Goal: Navigation & Orientation: Find specific page/section

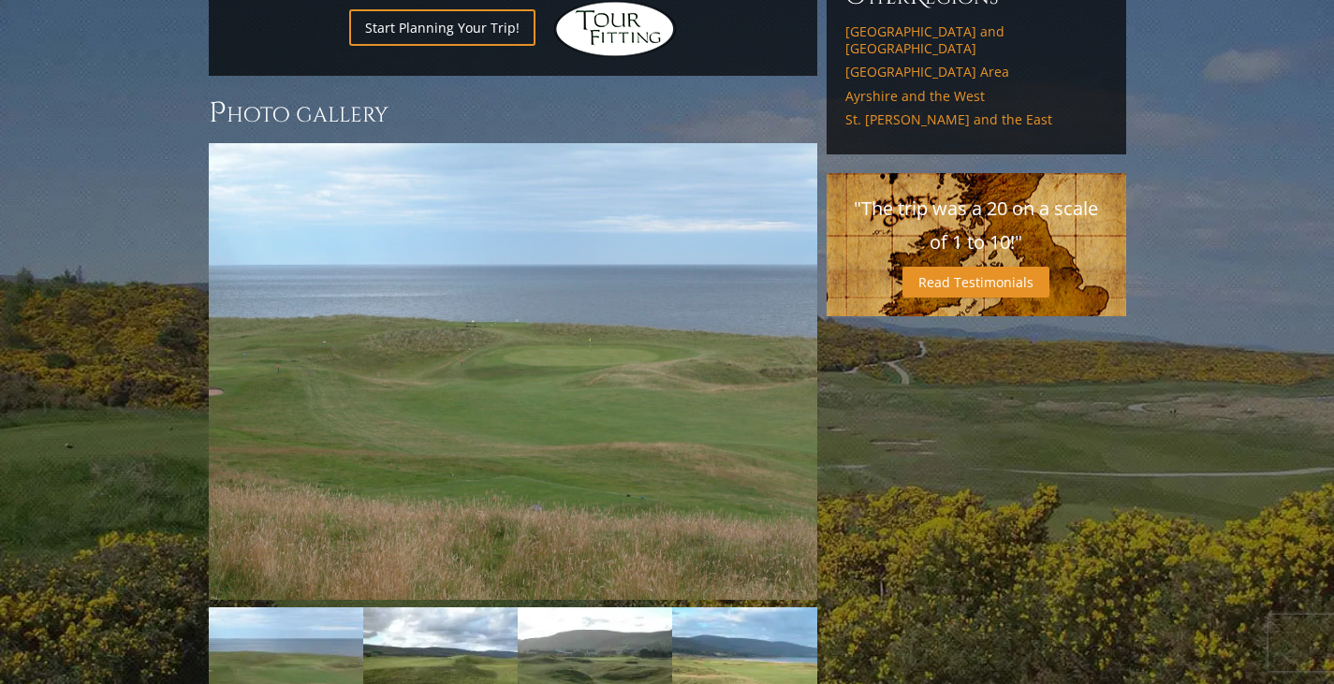
scroll to position [1329, 0]
click at [794, 353] on link "Next" at bounding box center [788, 371] width 37 height 37
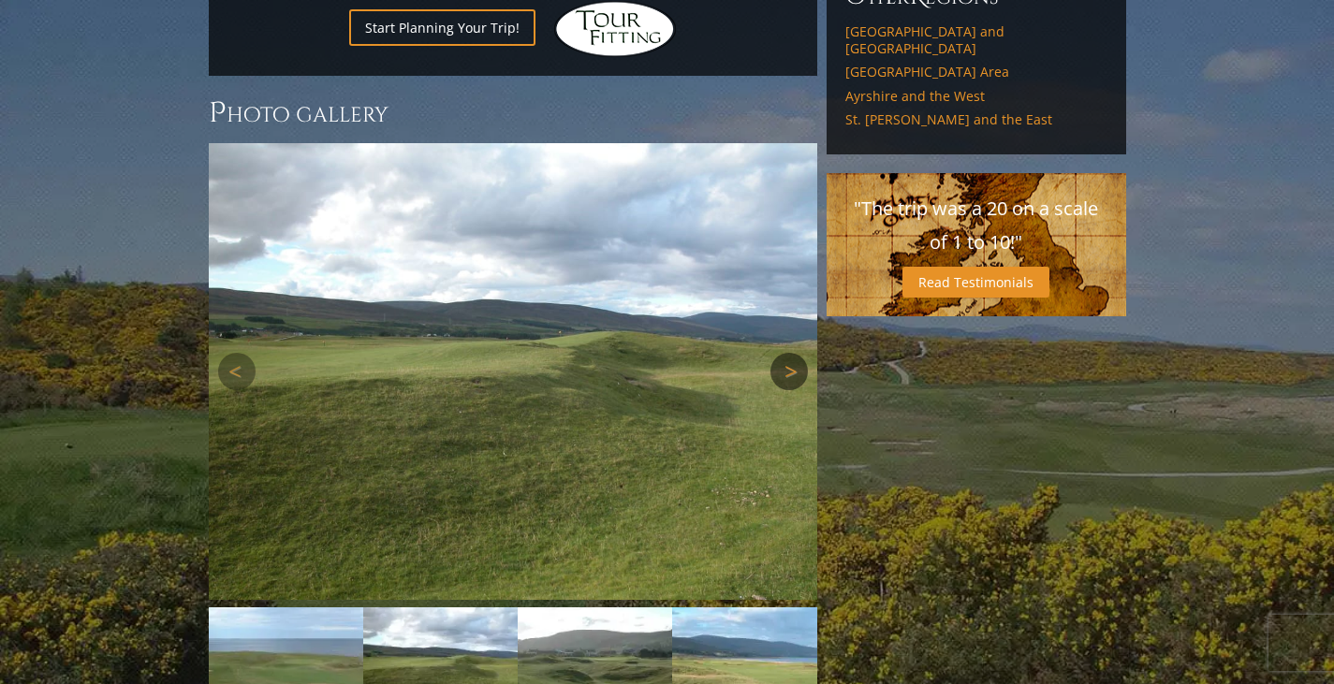
click at [794, 353] on link "Next" at bounding box center [788, 371] width 37 height 37
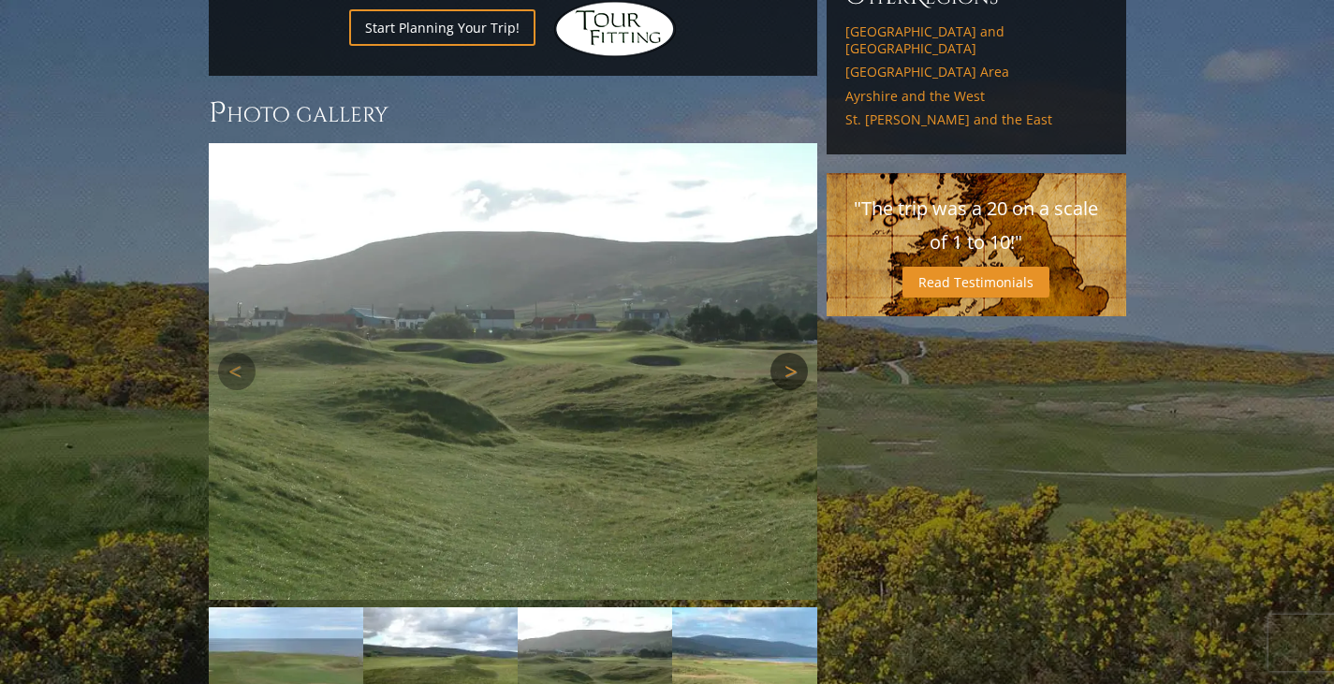
click at [794, 353] on link "Next" at bounding box center [788, 371] width 37 height 37
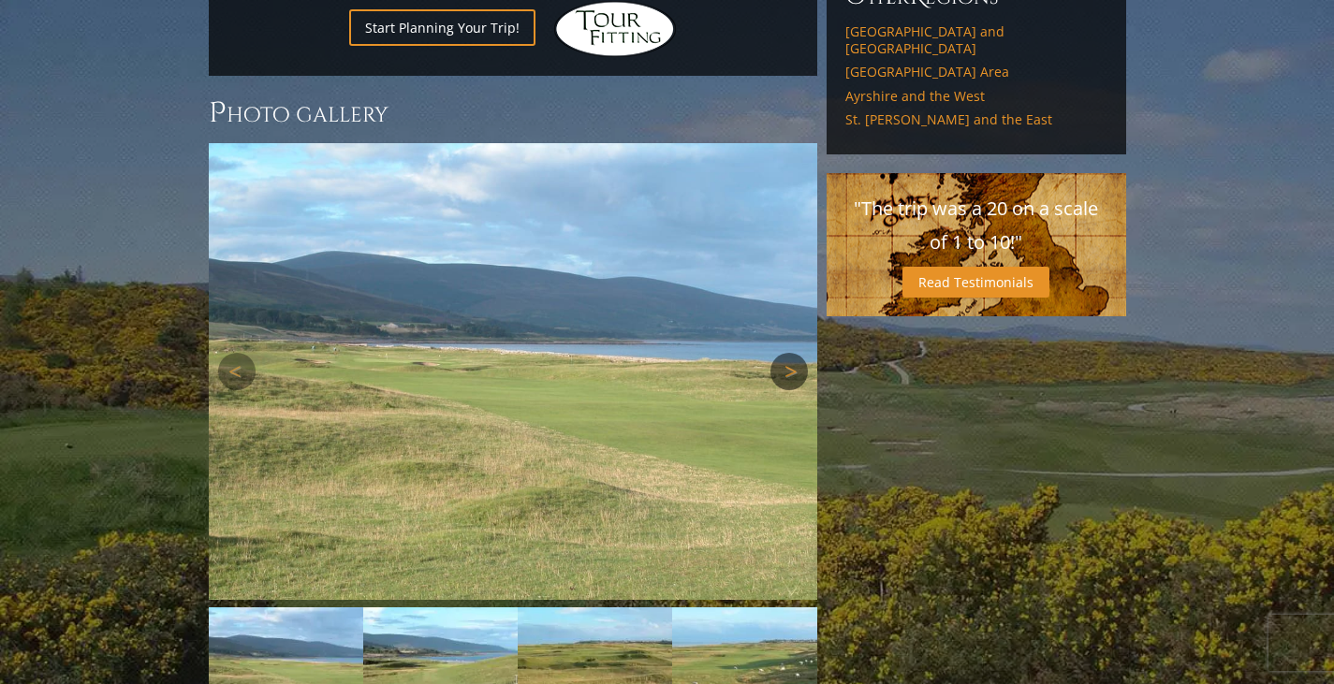
click at [794, 353] on link "Next" at bounding box center [788, 371] width 37 height 37
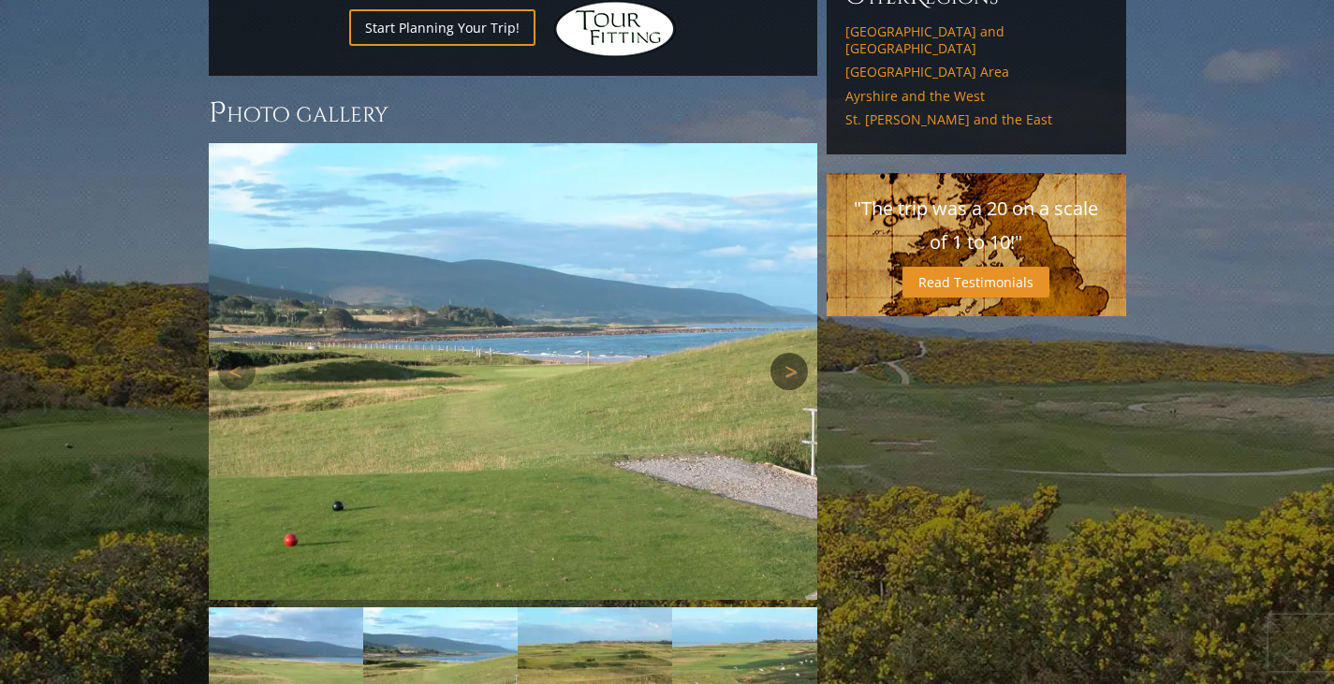
click at [794, 353] on link "Next" at bounding box center [788, 371] width 37 height 37
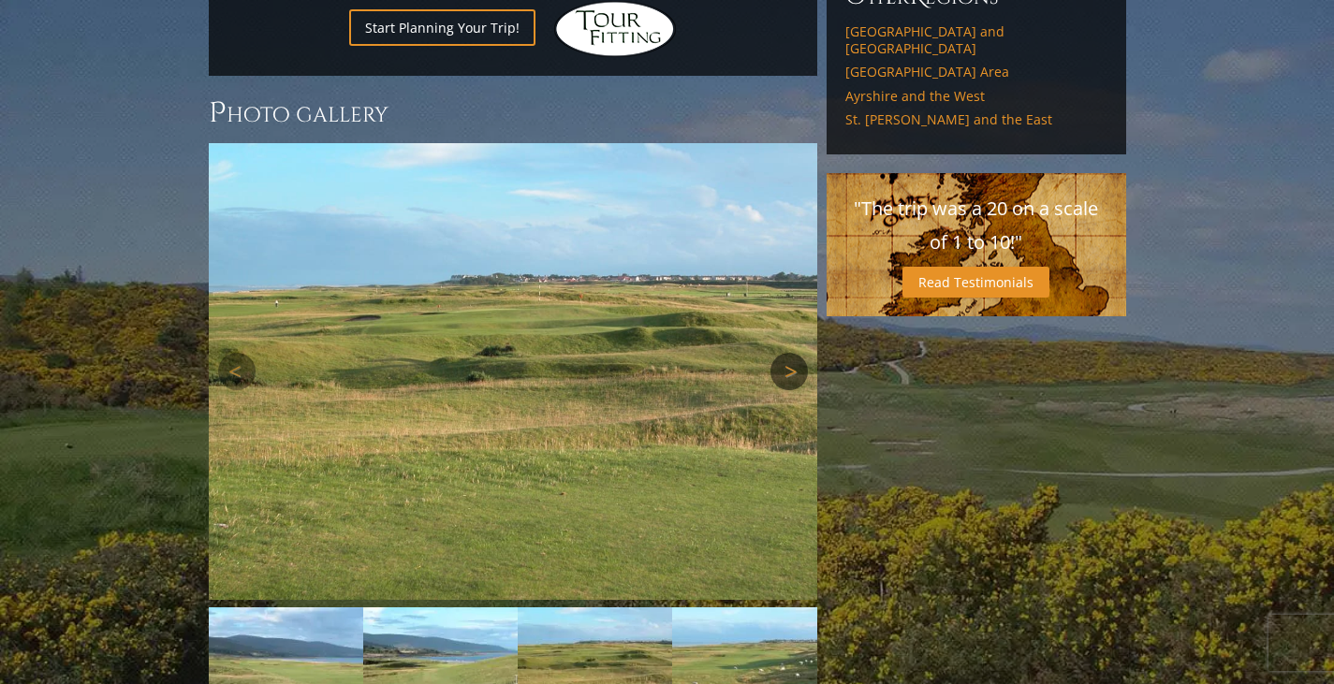
click at [794, 353] on link "Next" at bounding box center [788, 371] width 37 height 37
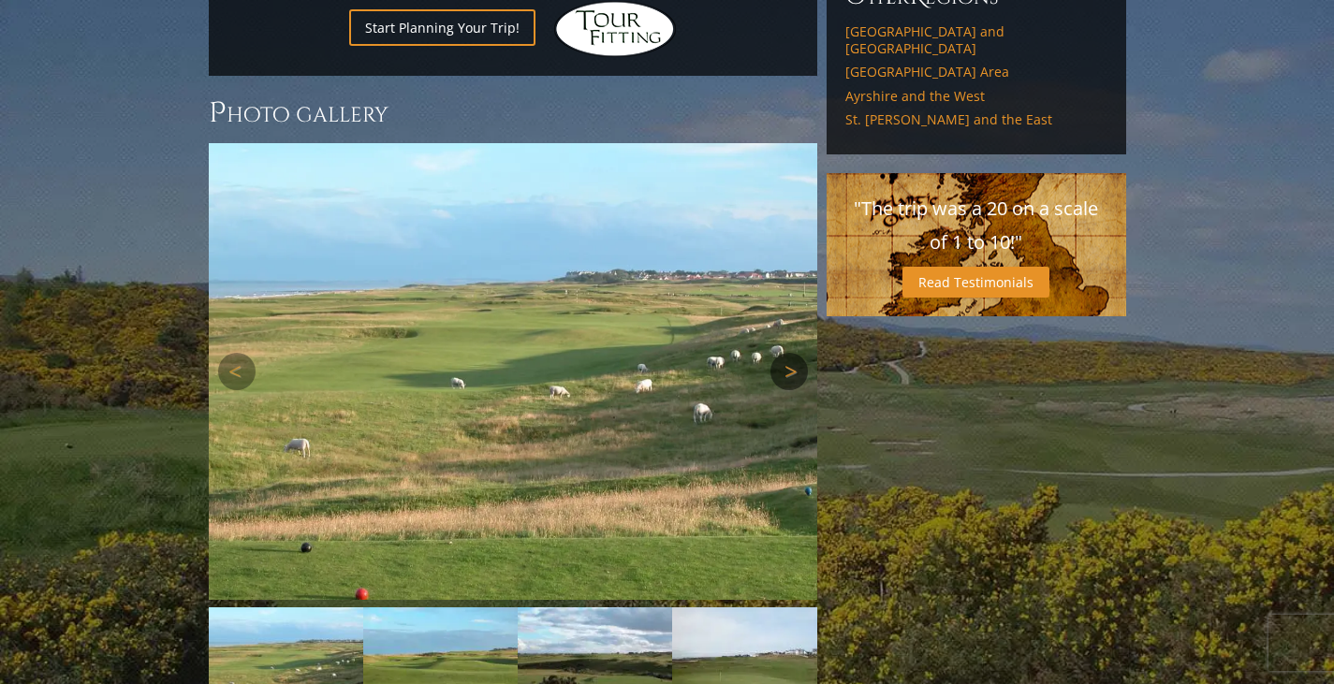
click at [794, 353] on link "Next" at bounding box center [788, 371] width 37 height 37
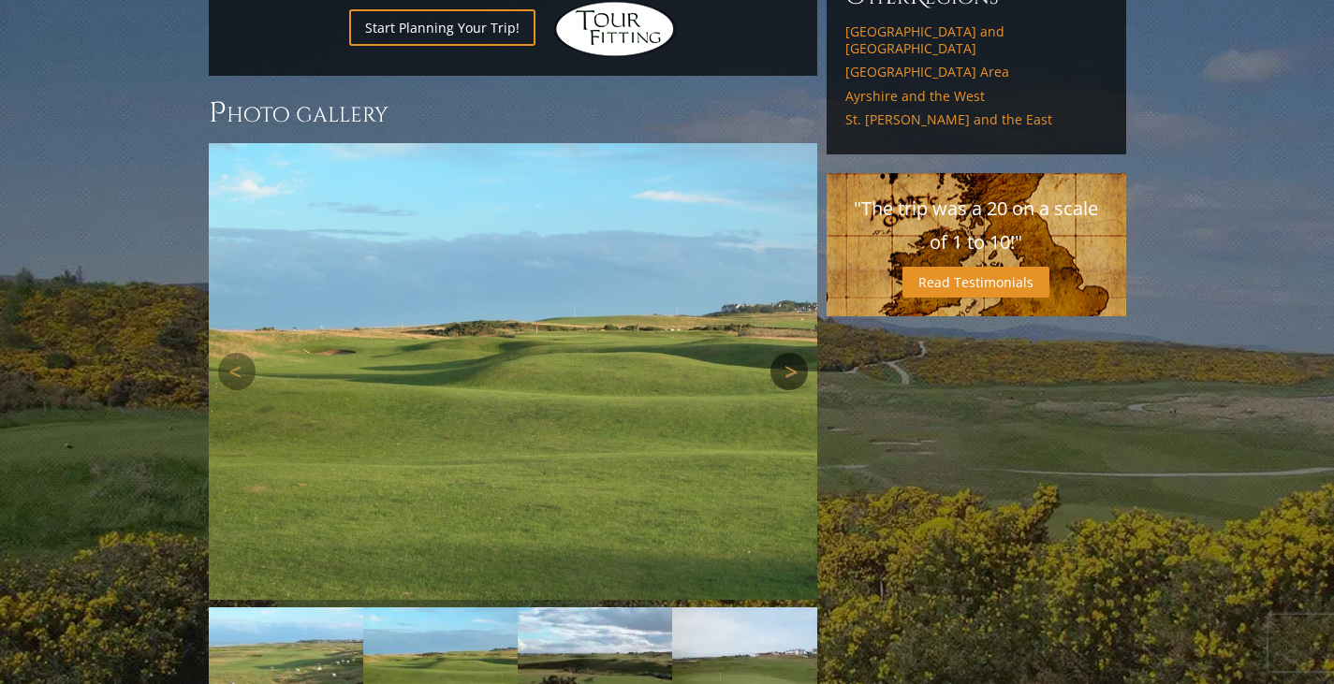
click at [794, 353] on link "Next" at bounding box center [788, 371] width 37 height 37
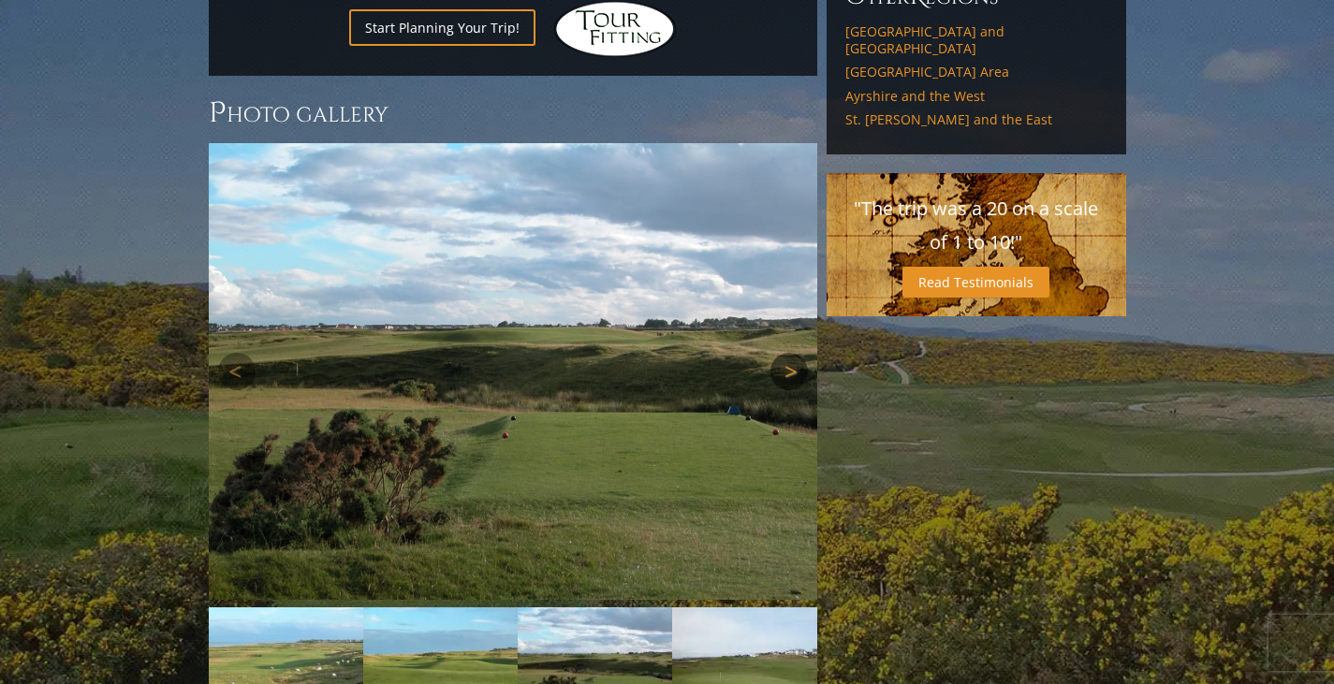
click at [794, 353] on link "Next" at bounding box center [788, 371] width 37 height 37
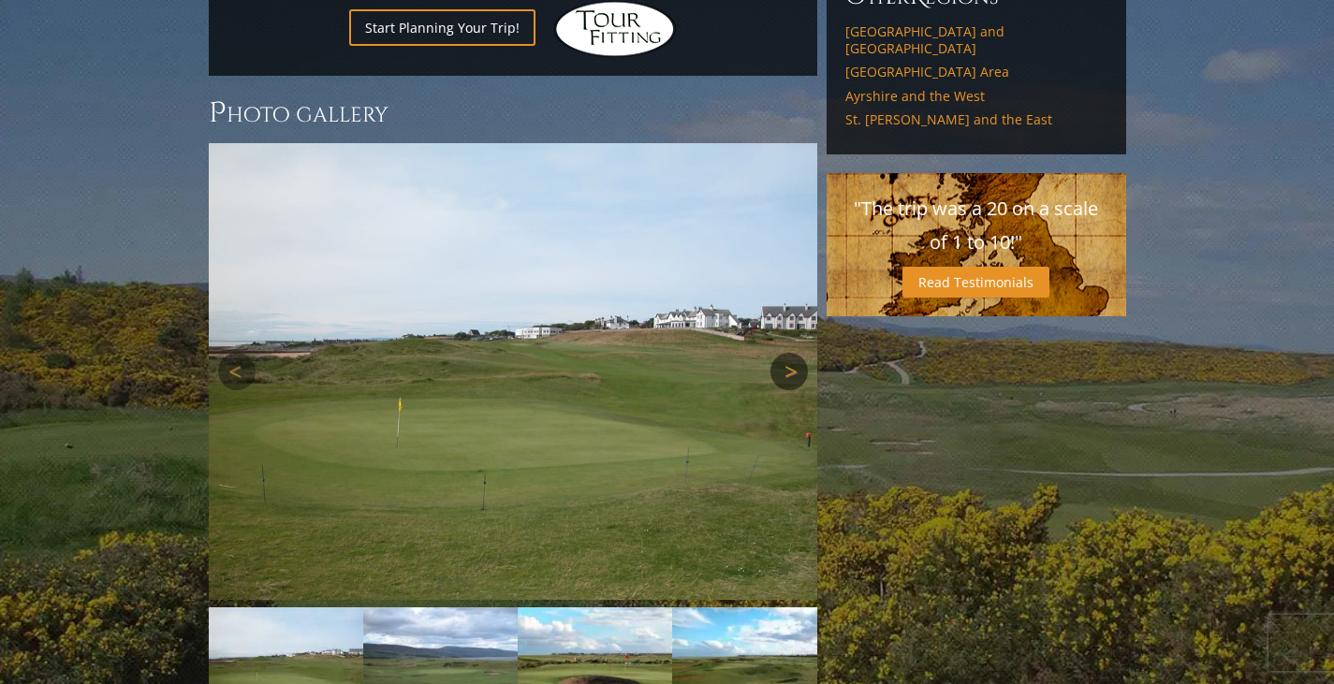
click at [794, 353] on link "Next" at bounding box center [788, 371] width 37 height 37
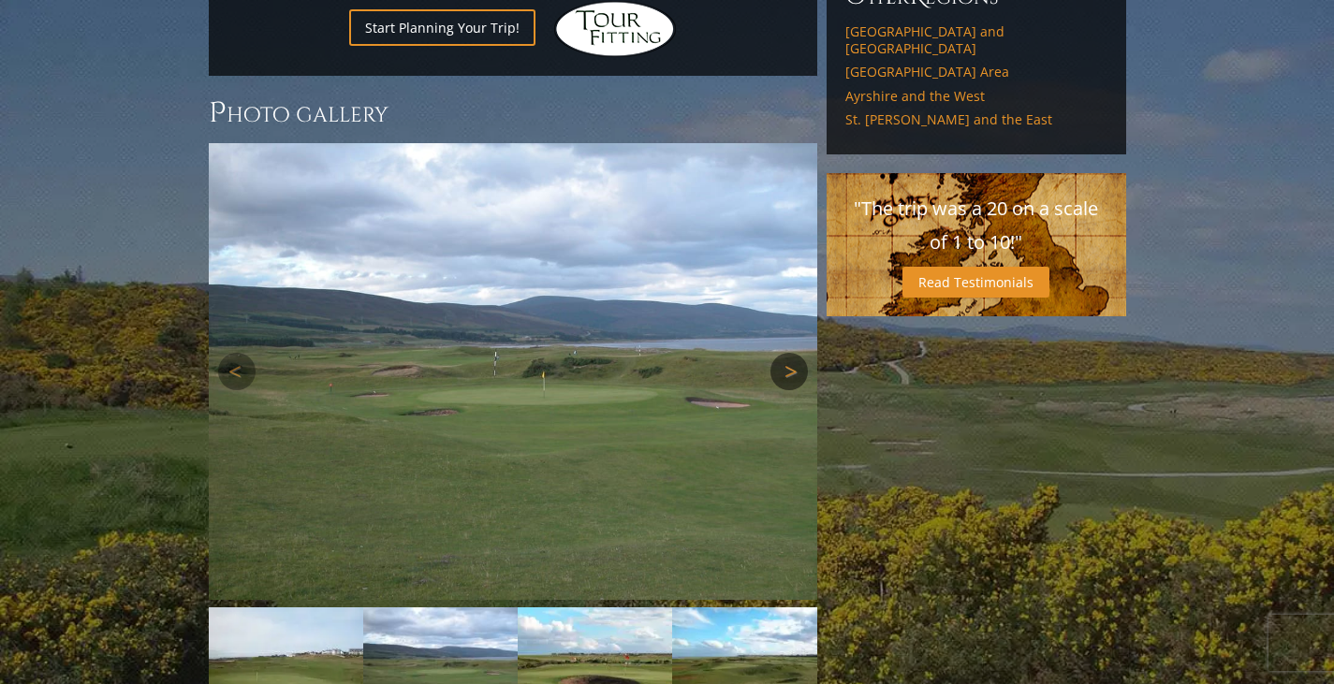
click at [794, 353] on link "Next" at bounding box center [788, 371] width 37 height 37
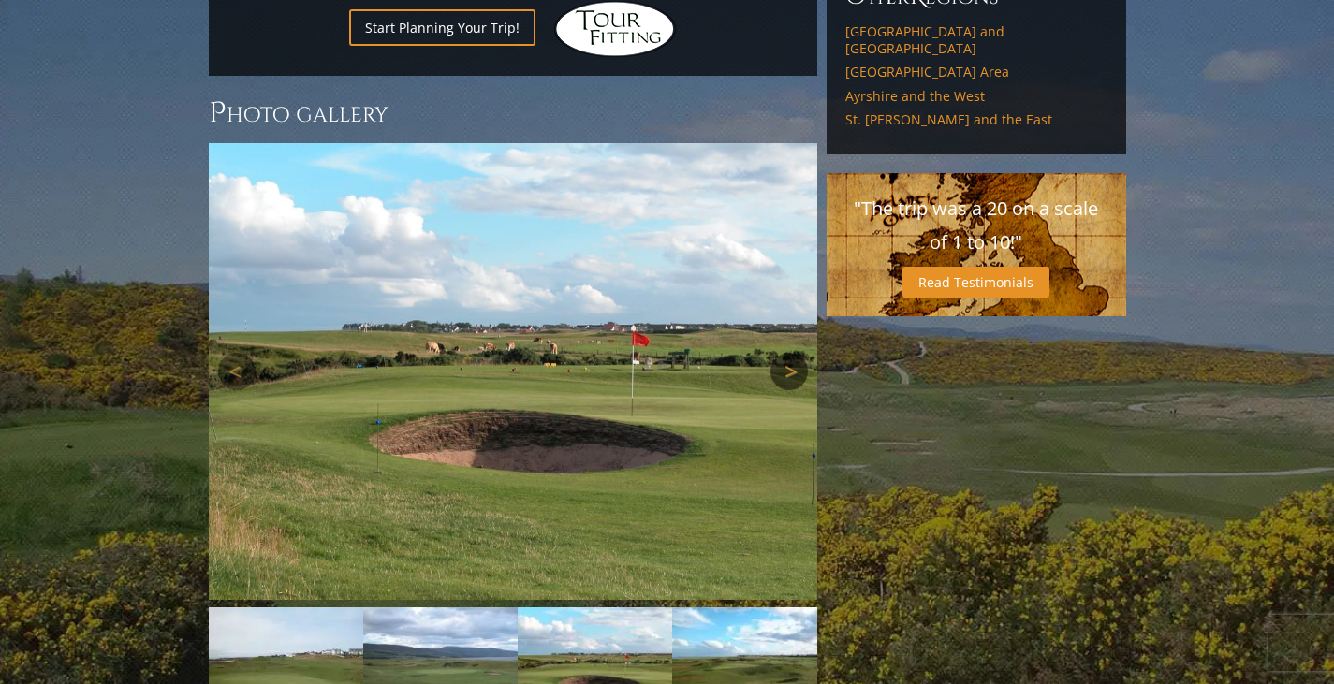
click at [794, 353] on link "Next" at bounding box center [788, 371] width 37 height 37
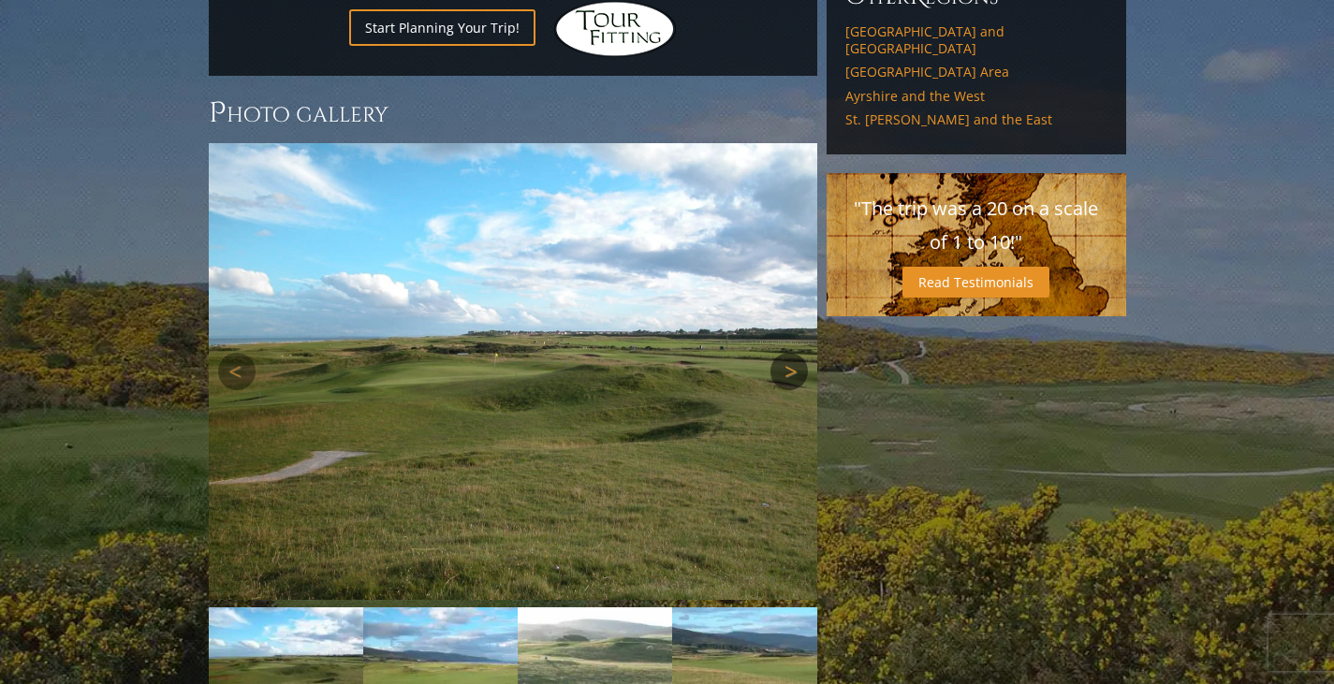
click at [794, 353] on link "Next" at bounding box center [788, 371] width 37 height 37
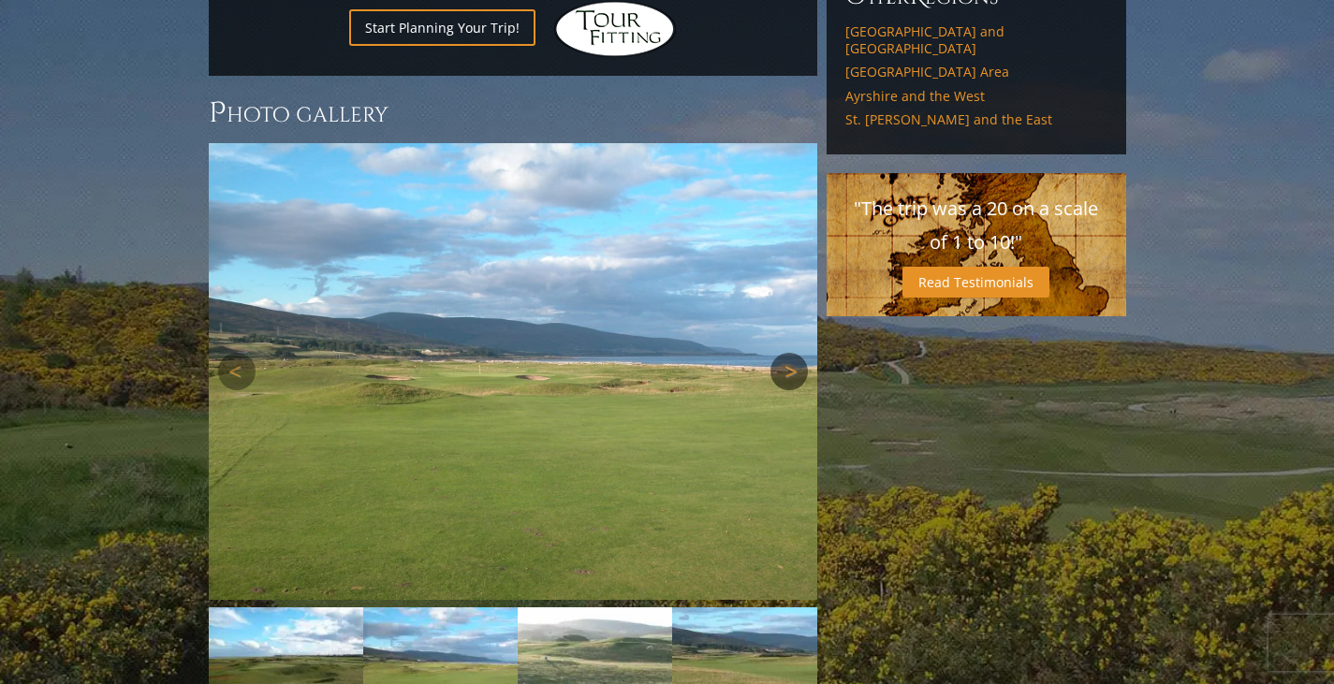
click at [794, 353] on link "Next" at bounding box center [788, 371] width 37 height 37
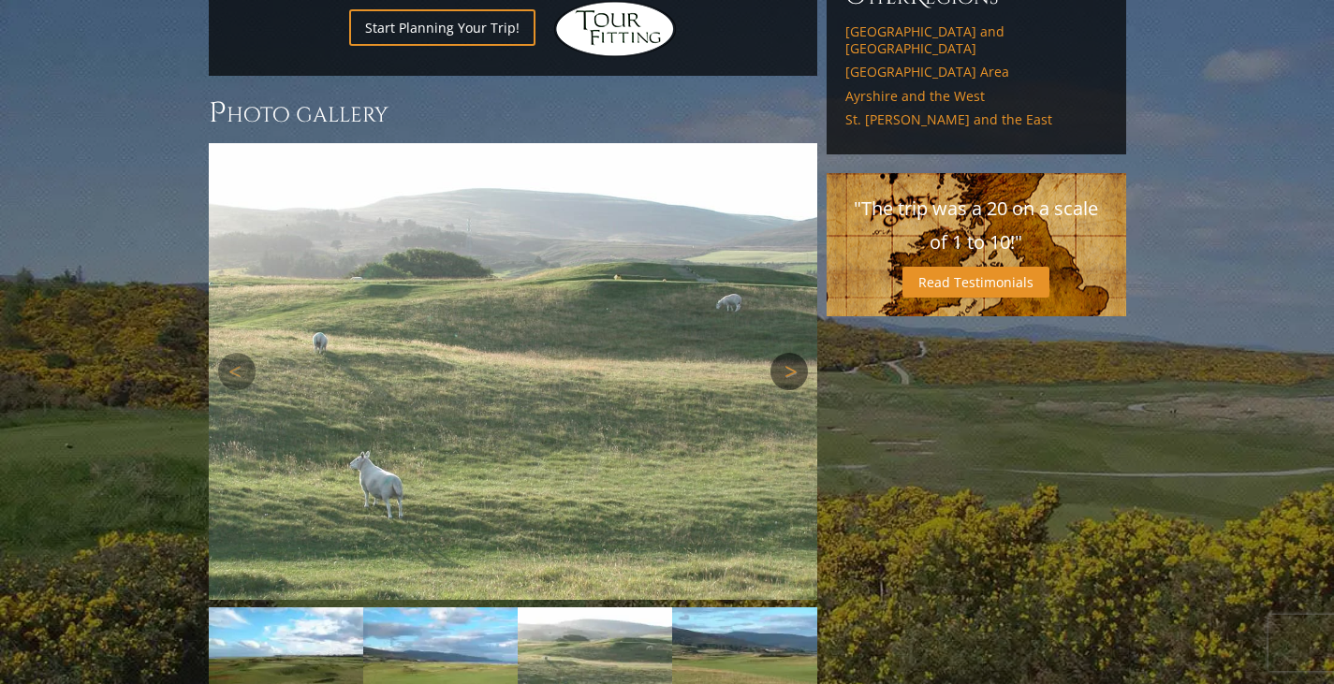
click at [794, 353] on link "Next" at bounding box center [788, 371] width 37 height 37
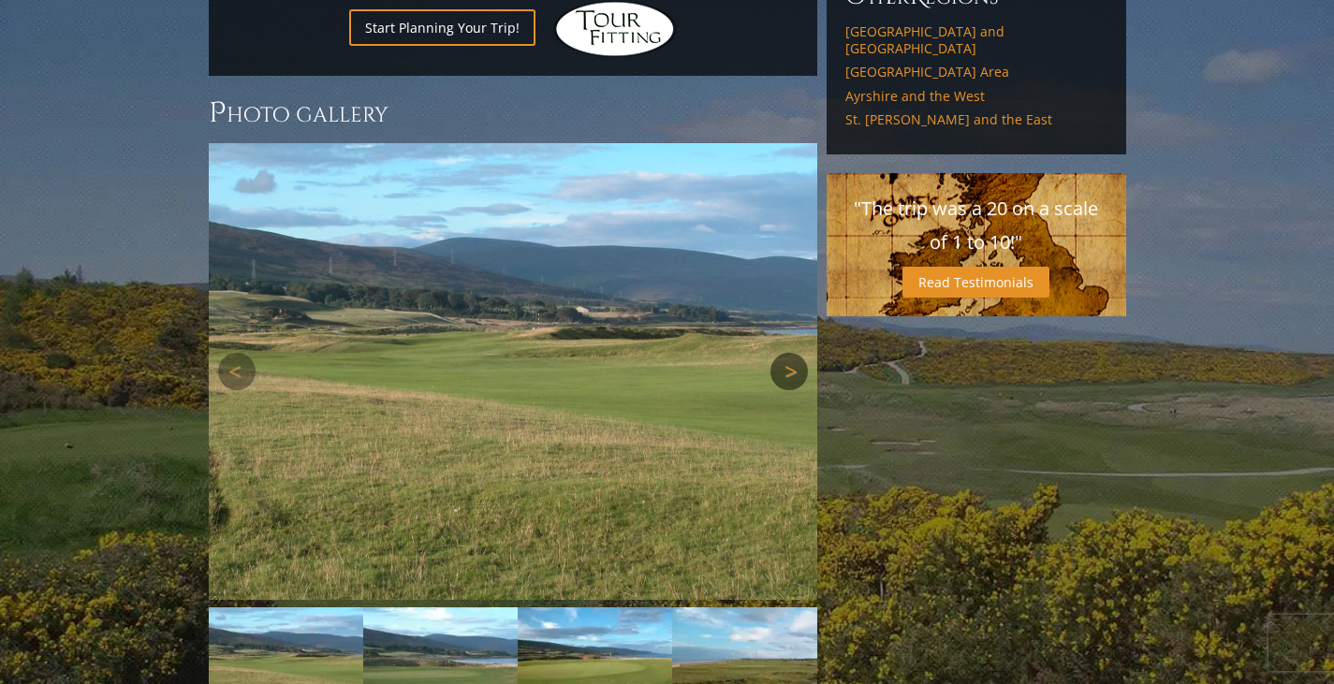
click at [794, 353] on link "Next" at bounding box center [788, 371] width 37 height 37
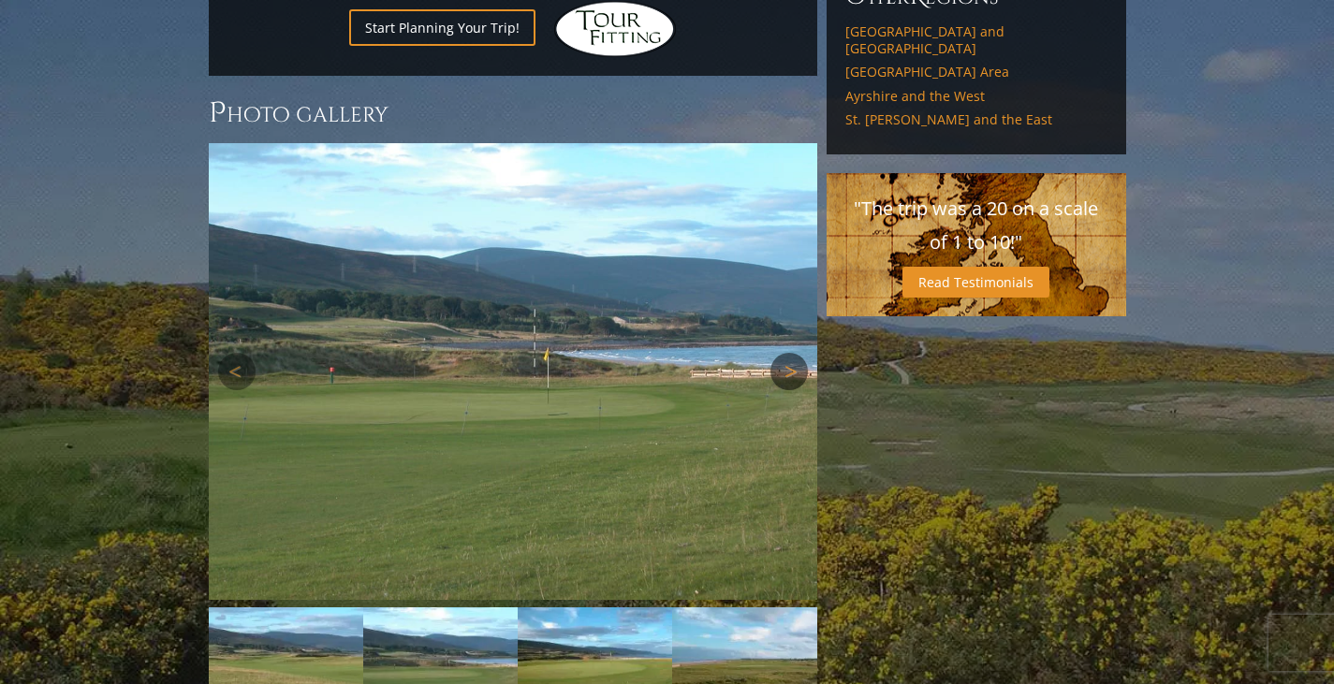
click at [794, 353] on link "Next" at bounding box center [788, 371] width 37 height 37
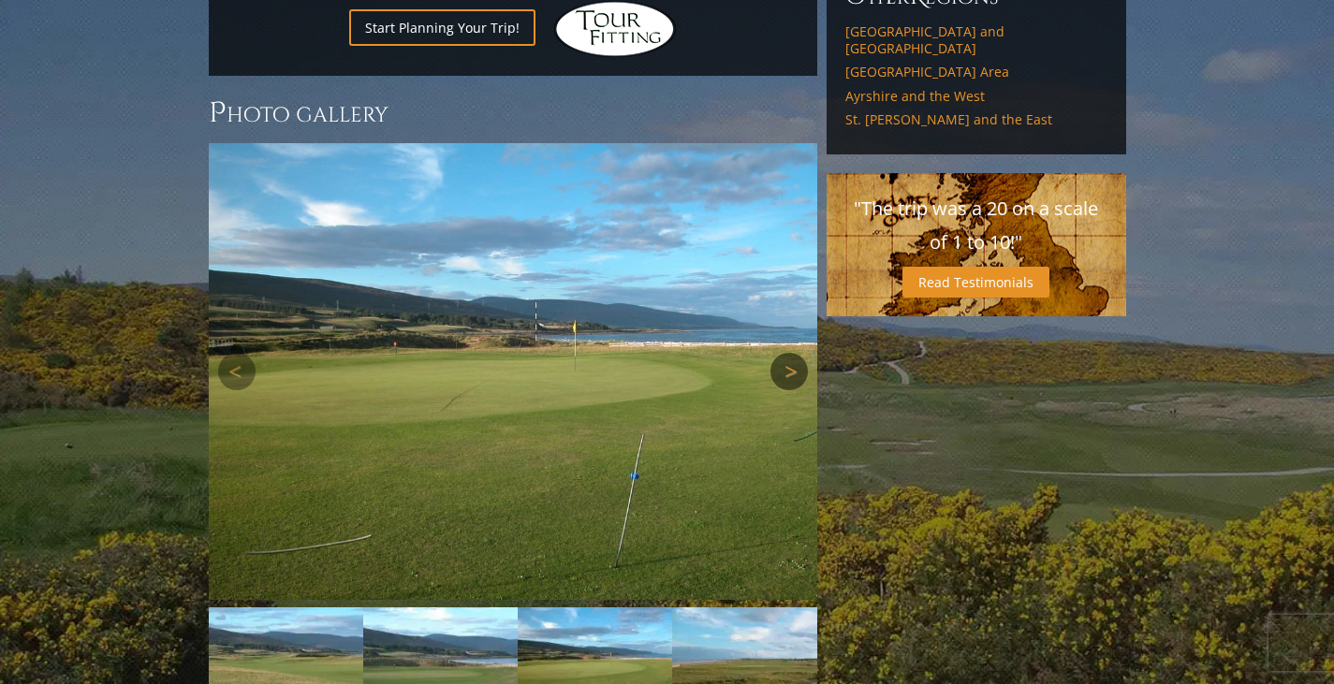
click at [794, 353] on link "Next" at bounding box center [788, 371] width 37 height 37
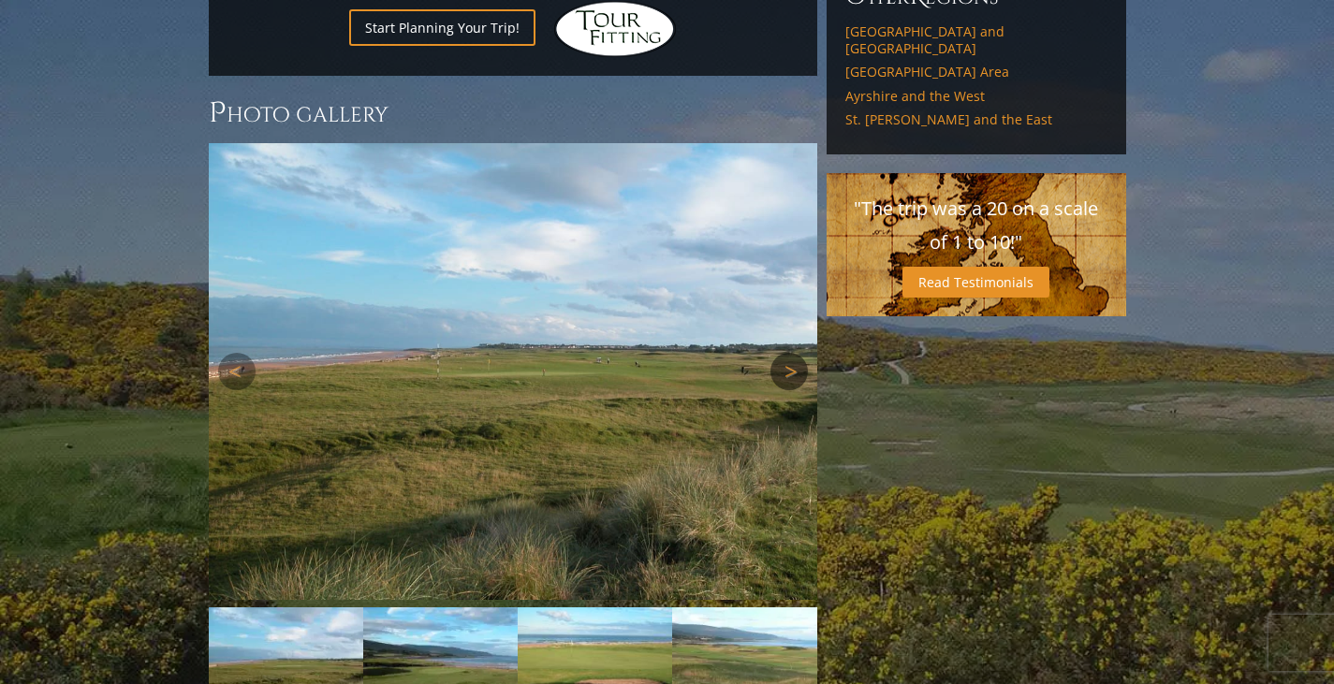
click at [794, 353] on link "Next" at bounding box center [788, 371] width 37 height 37
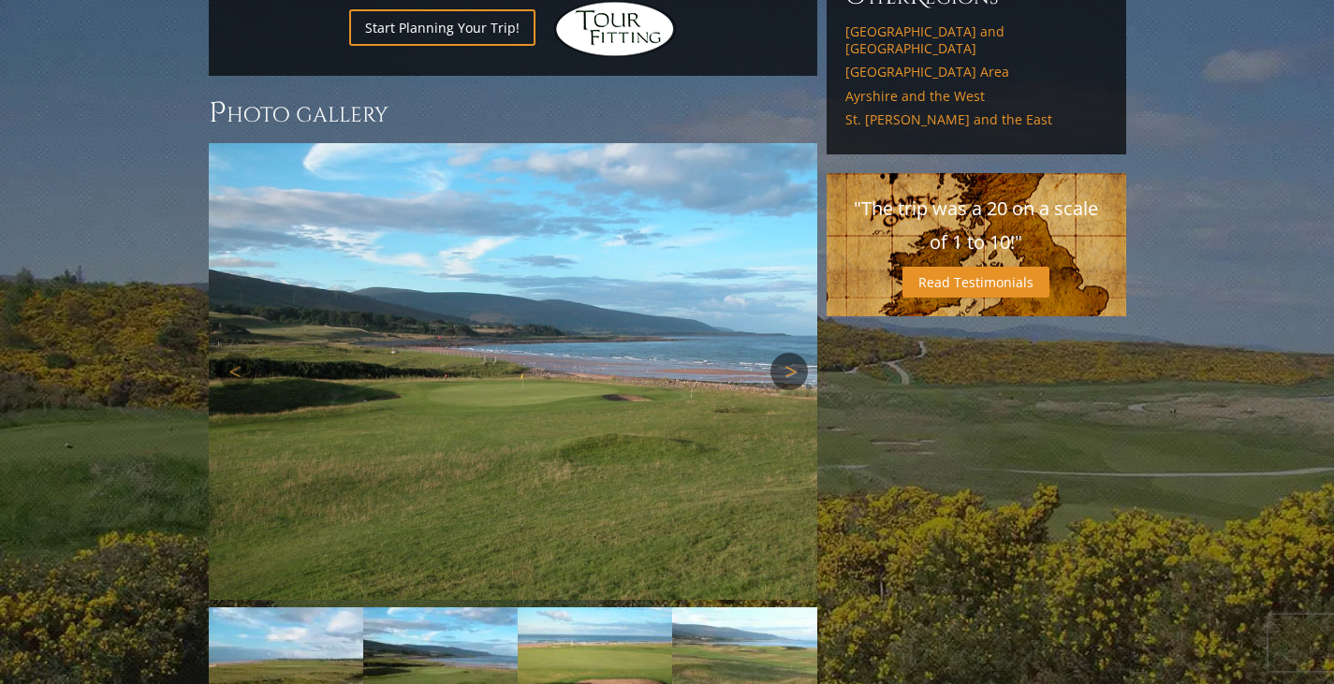
click at [794, 353] on link "Next" at bounding box center [788, 371] width 37 height 37
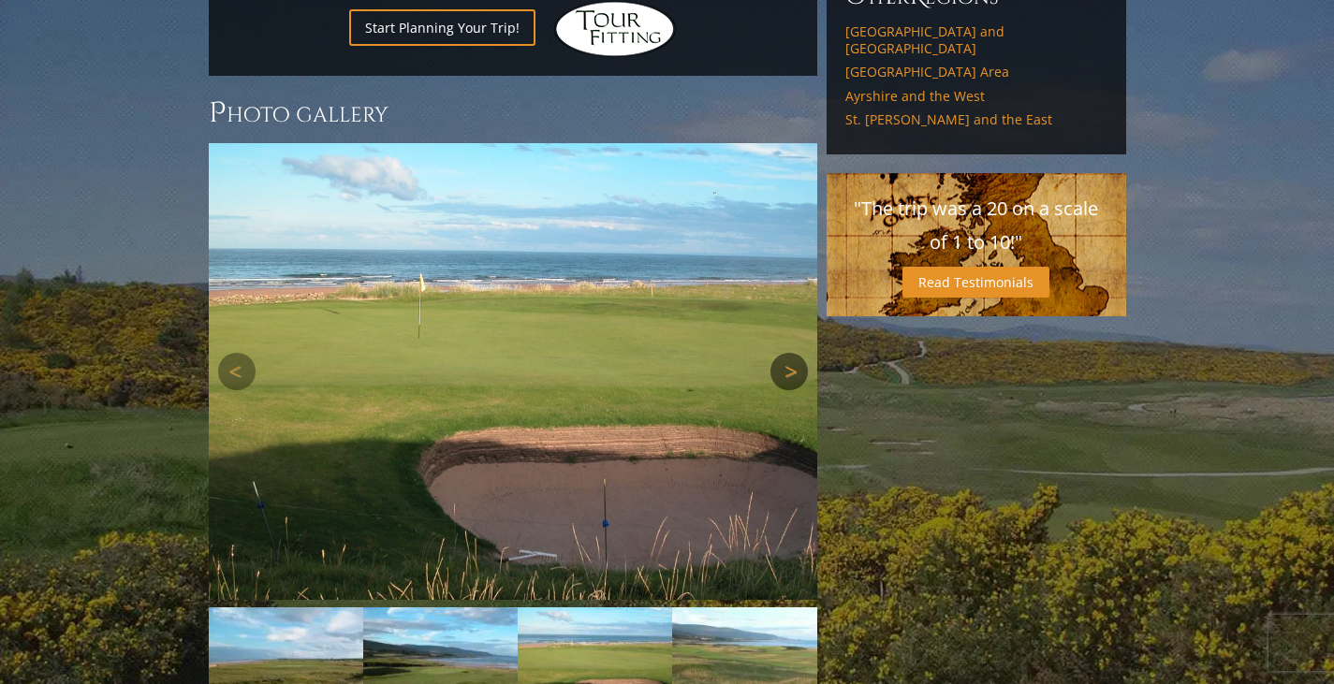
click at [794, 353] on link "Next" at bounding box center [788, 371] width 37 height 37
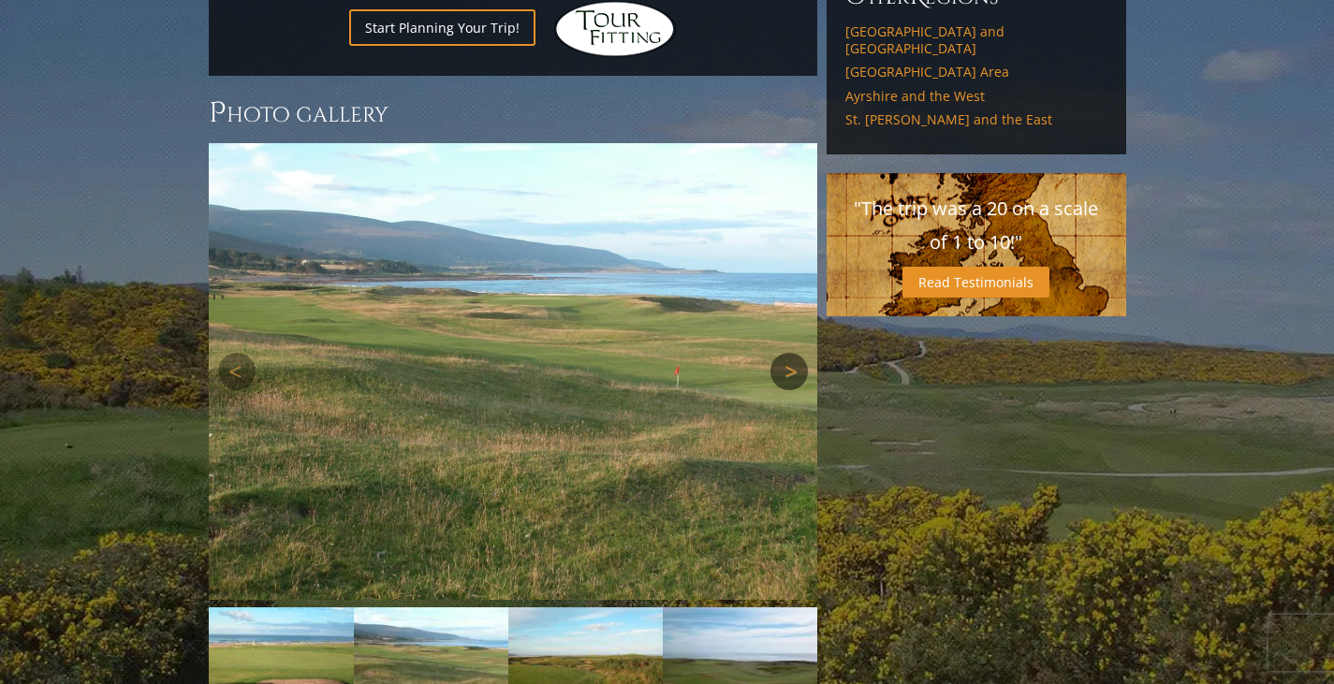
click at [794, 353] on link "Next" at bounding box center [788, 371] width 37 height 37
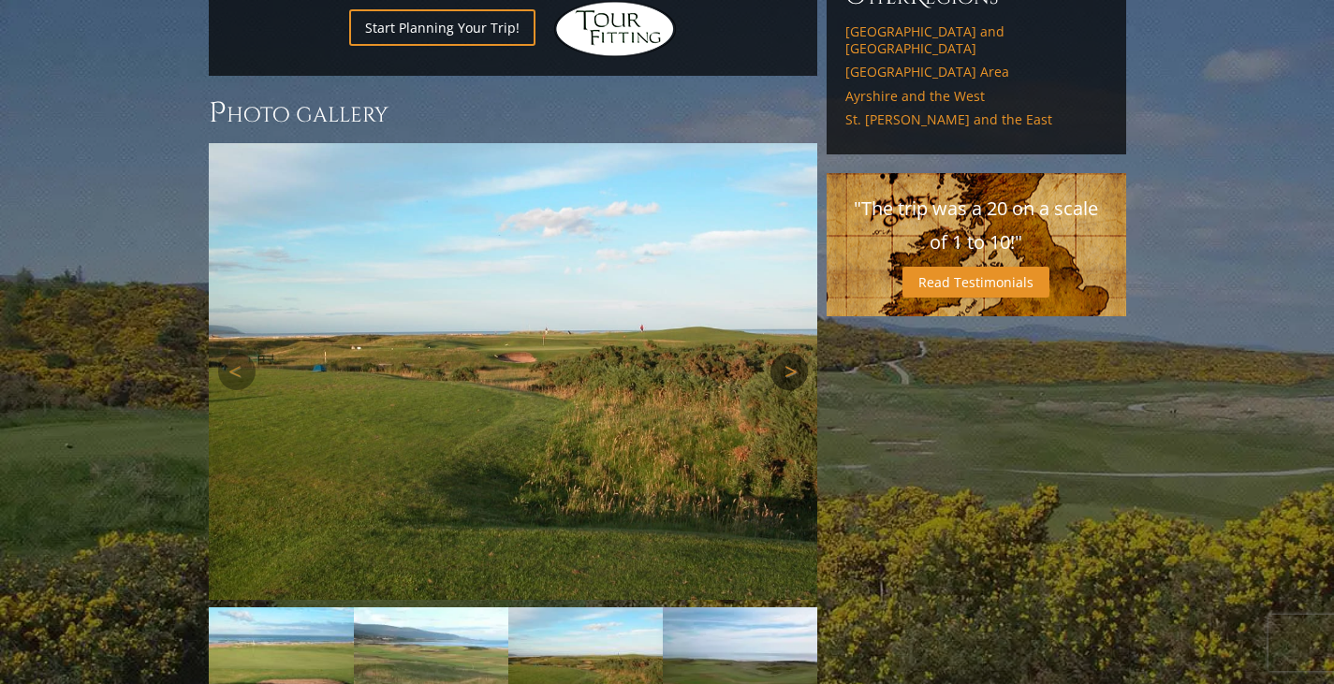
click at [794, 353] on link "Next" at bounding box center [788, 371] width 37 height 37
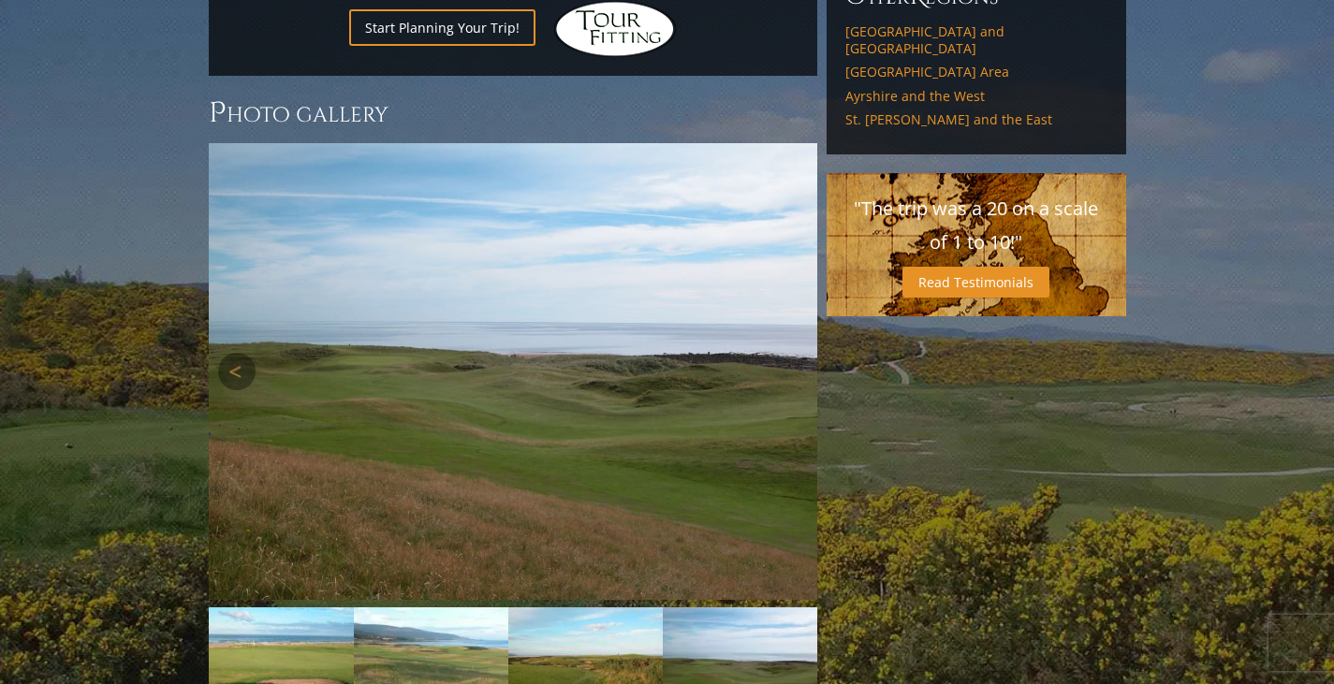
click at [794, 353] on link "Next" at bounding box center [788, 371] width 37 height 37
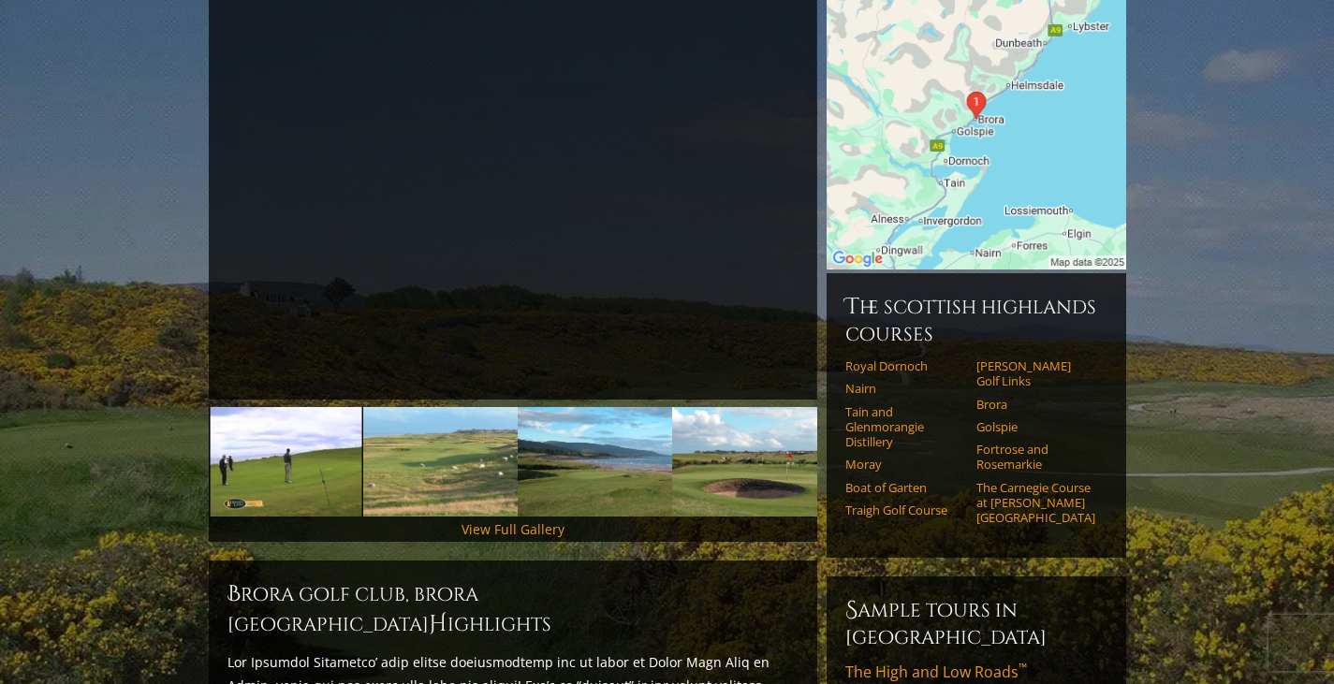
scroll to position [267, 0]
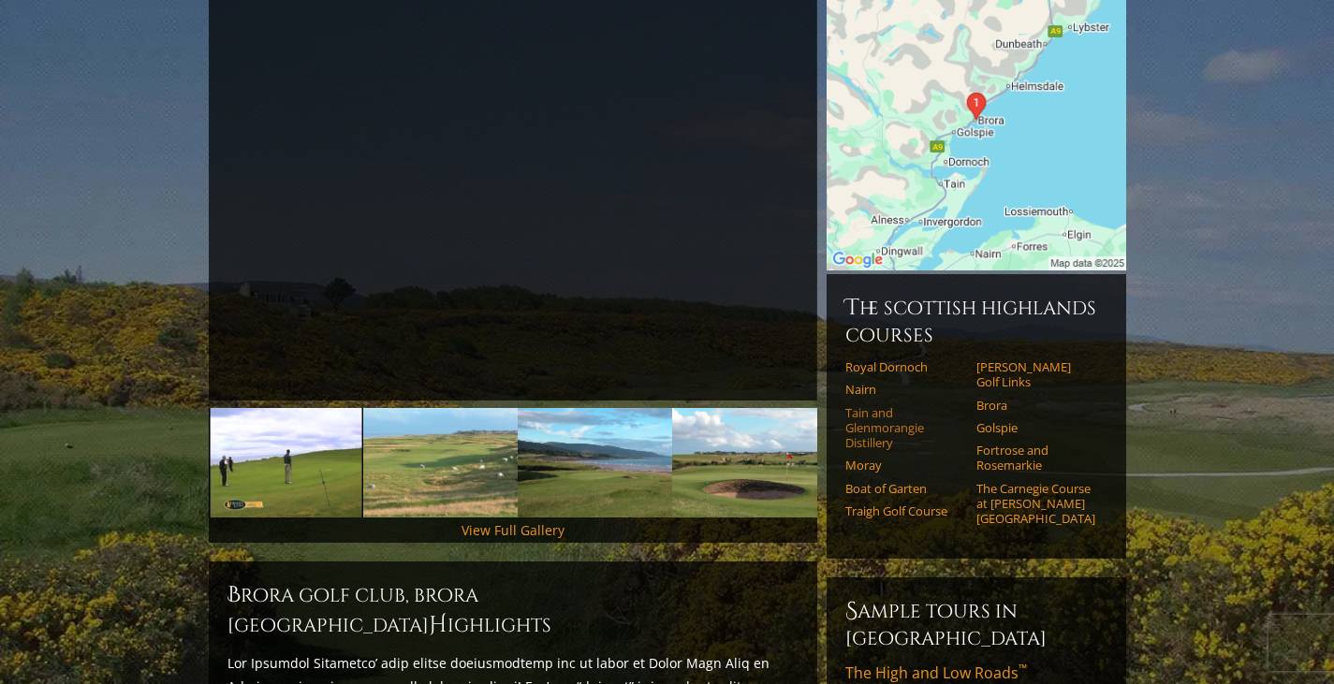
click at [873, 405] on link "Tain and Glenmorangie Distillery" at bounding box center [904, 428] width 119 height 46
